Goal: Information Seeking & Learning: Learn about a topic

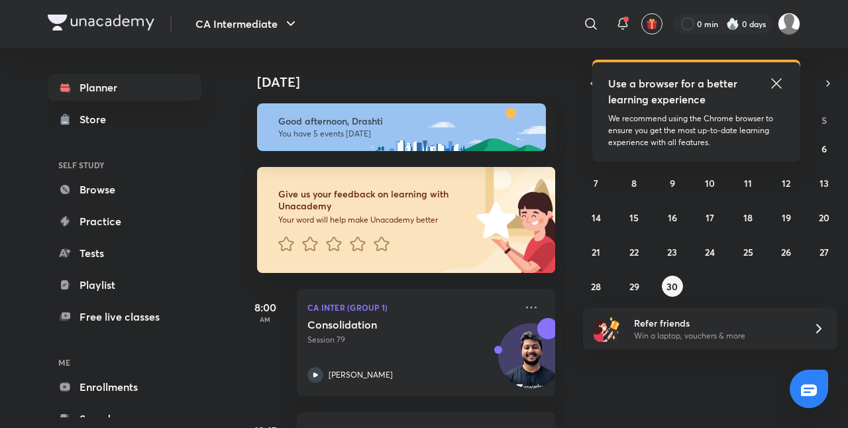
click at [779, 84] on icon at bounding box center [777, 84] width 16 height 16
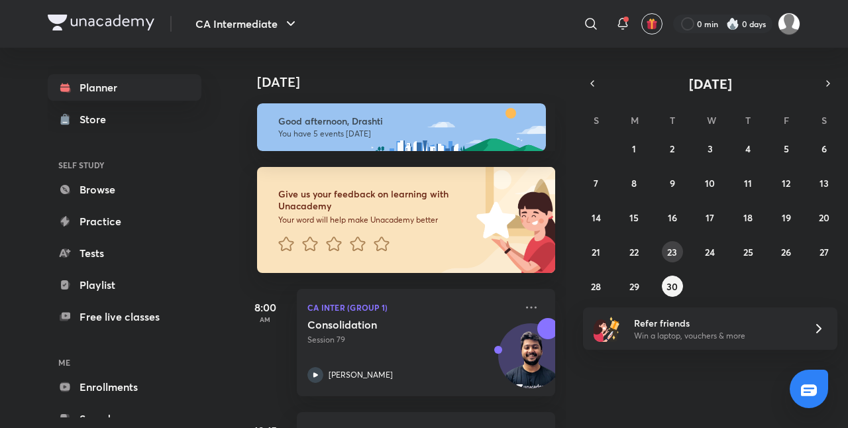
click at [675, 248] on abbr "23" at bounding box center [672, 252] width 10 height 13
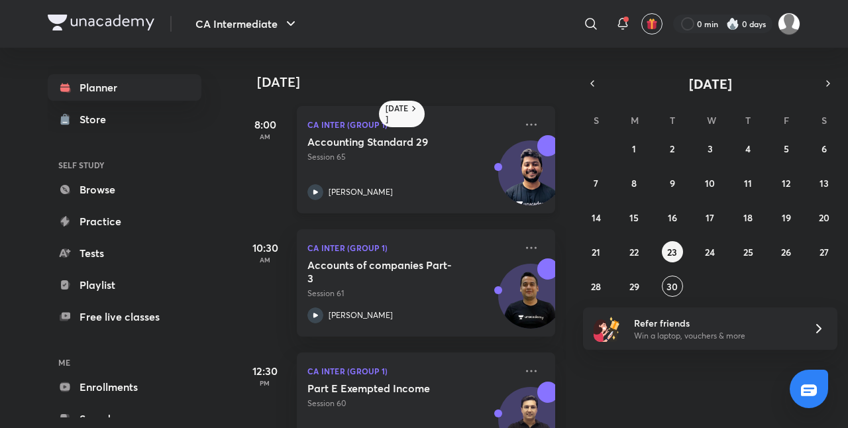
click at [445, 154] on p "Session 65" at bounding box center [412, 157] width 208 height 12
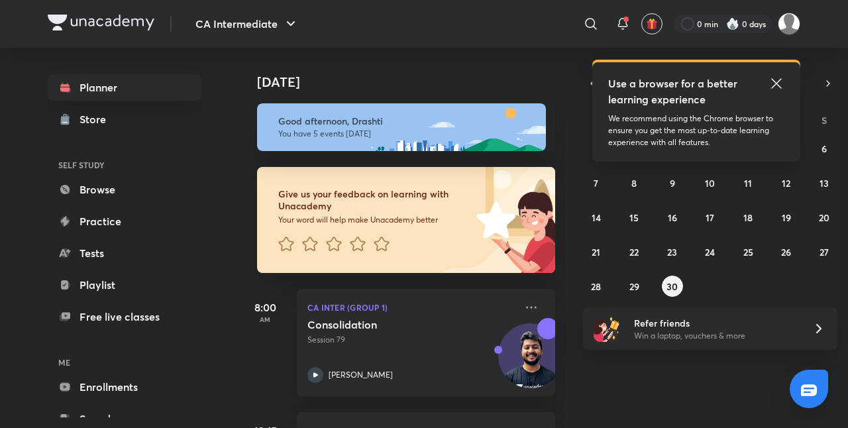
click at [781, 80] on icon at bounding box center [777, 83] width 10 height 10
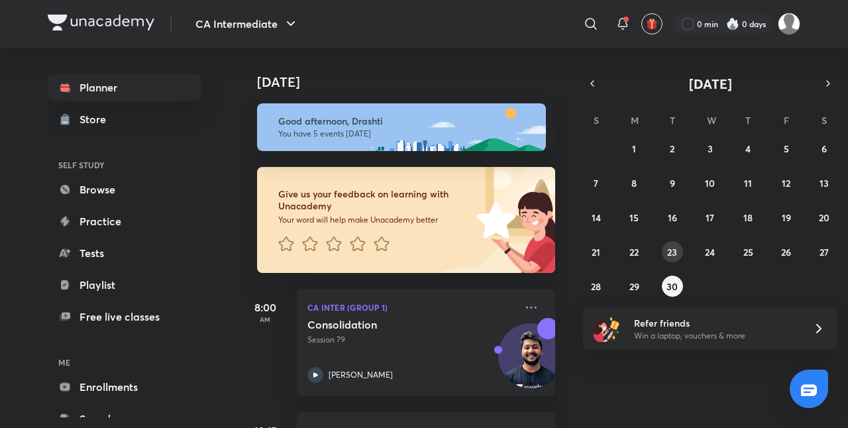
click at [670, 251] on abbr "23" at bounding box center [672, 252] width 10 height 13
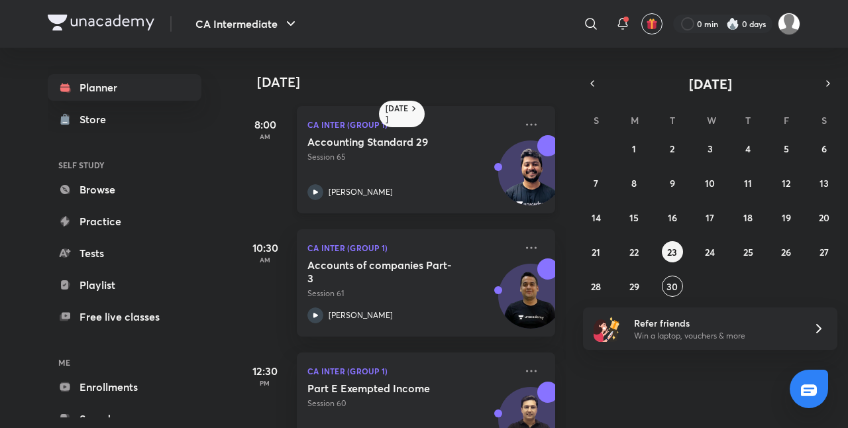
click at [446, 178] on div "Accounting Standard 29 Session 65 Nakul Katheria" at bounding box center [412, 167] width 208 height 65
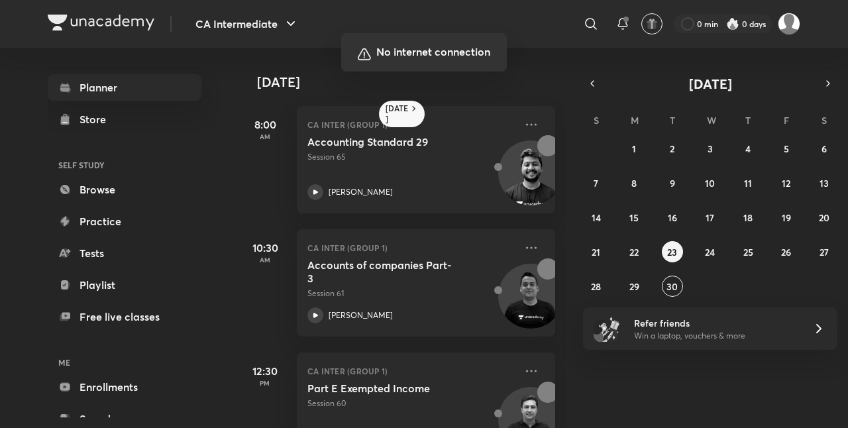
click at [504, 266] on div at bounding box center [424, 214] width 848 height 428
